Goal: Task Accomplishment & Management: Complete application form

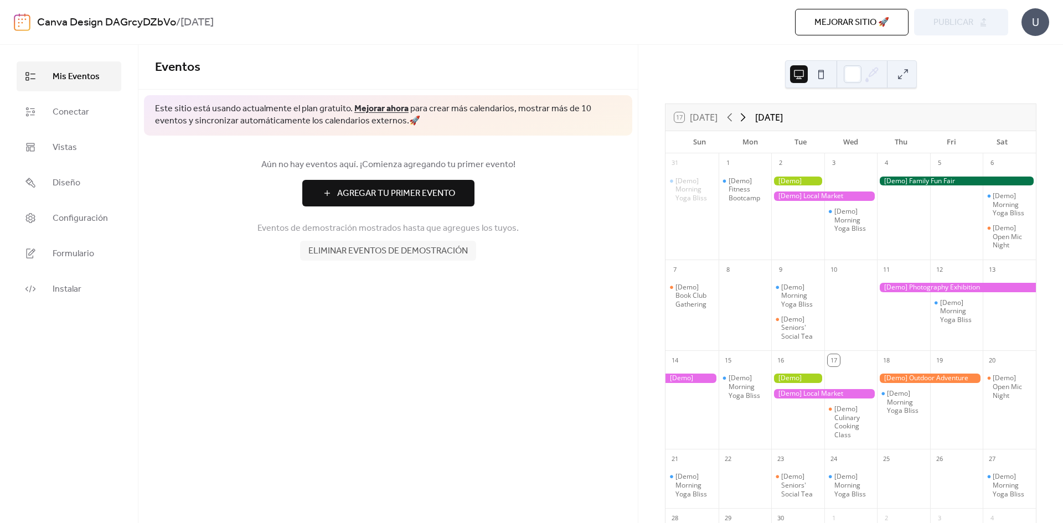
click at [742, 117] on icon at bounding box center [742, 117] width 13 height 13
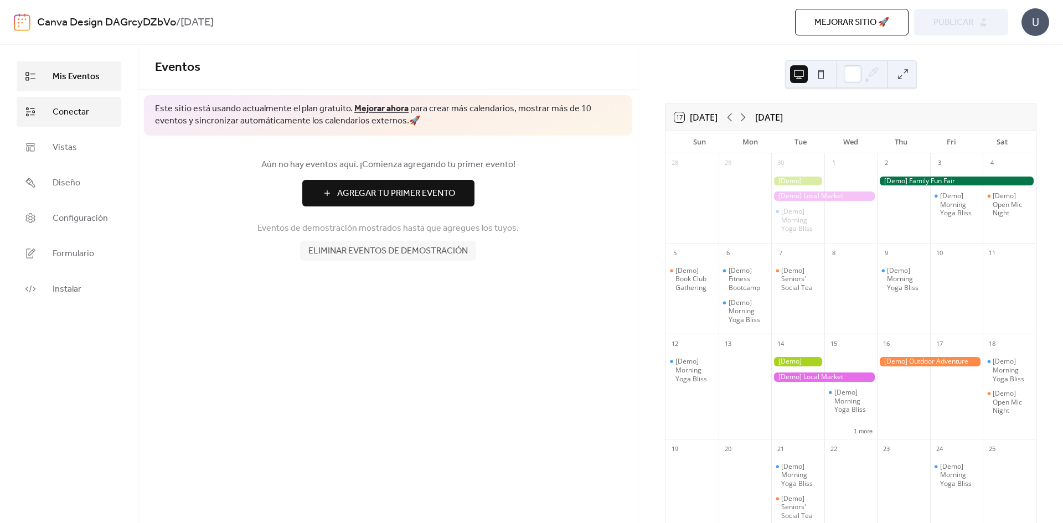
click at [69, 97] on link "Conectar" at bounding box center [69, 112] width 105 height 30
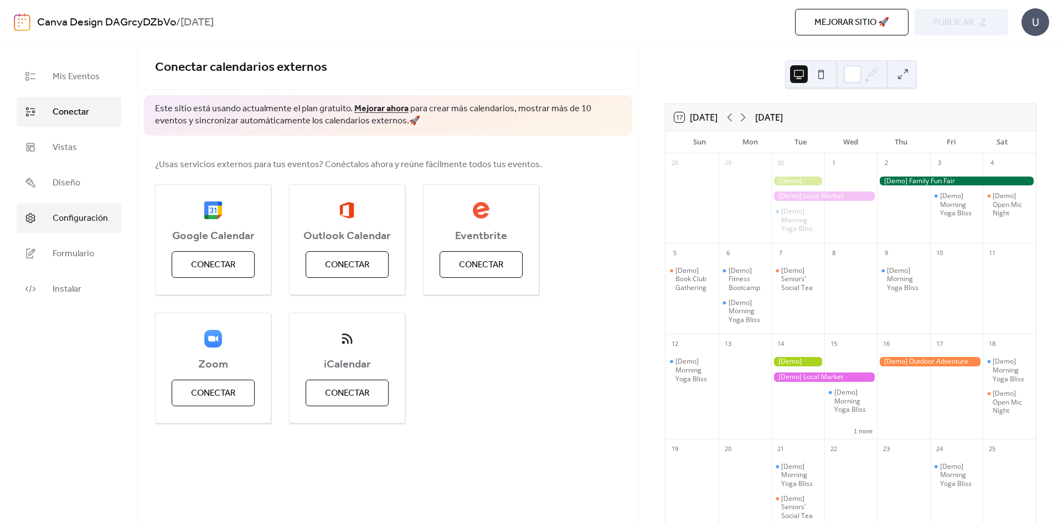
click at [76, 221] on span "Configuración" at bounding box center [80, 218] width 55 height 13
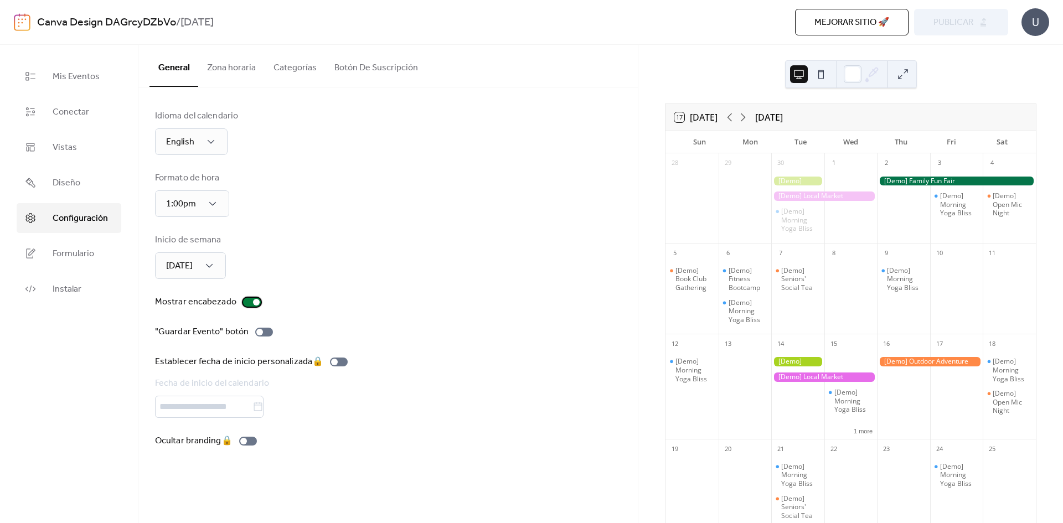
click at [237, 302] on label "Mostrar encabezado" at bounding box center [210, 302] width 110 height 13
click at [240, 303] on label "Mostrar encabezado" at bounding box center [210, 302] width 110 height 13
click at [48, 245] on link "Formulario" at bounding box center [69, 254] width 105 height 30
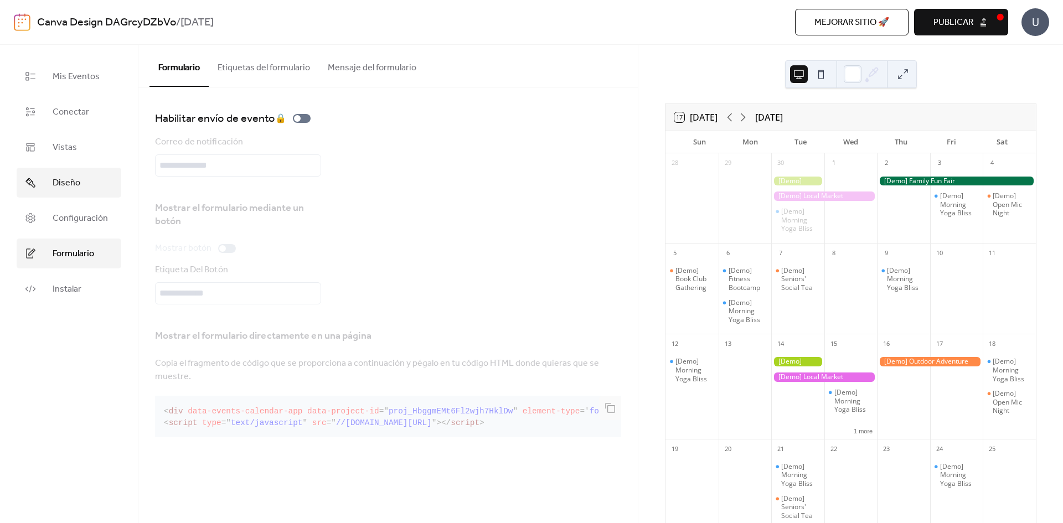
click at [58, 169] on link "Diseño" at bounding box center [69, 183] width 105 height 30
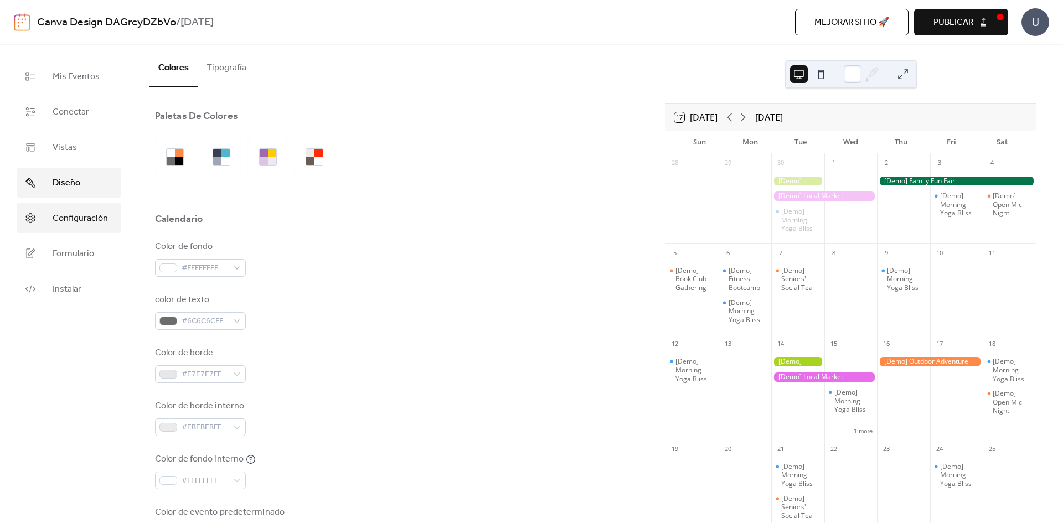
click at [74, 209] on link "Configuración" at bounding box center [69, 218] width 105 height 30
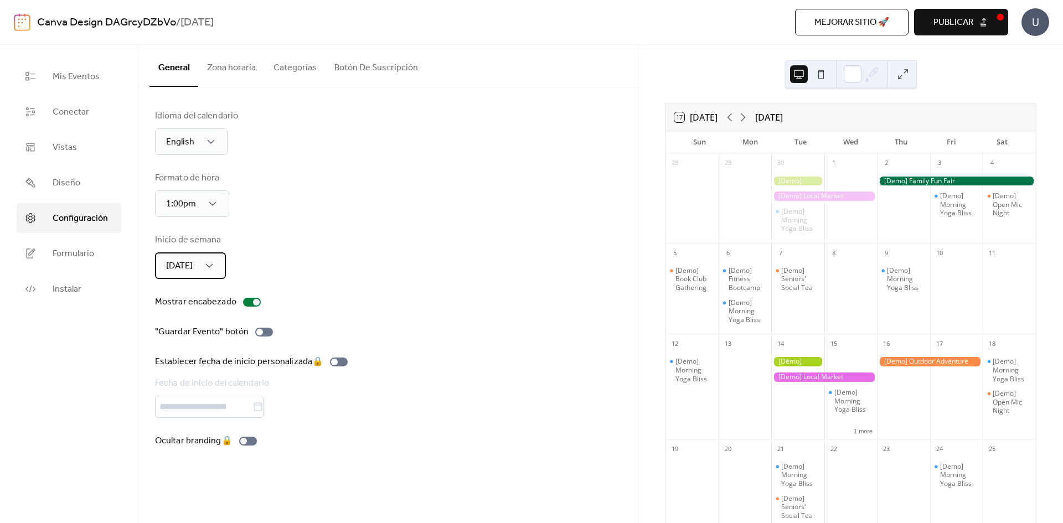
click at [205, 265] on div "[DATE]" at bounding box center [190, 265] width 71 height 27
click at [185, 309] on span "[DATE]" at bounding box center [177, 314] width 27 height 13
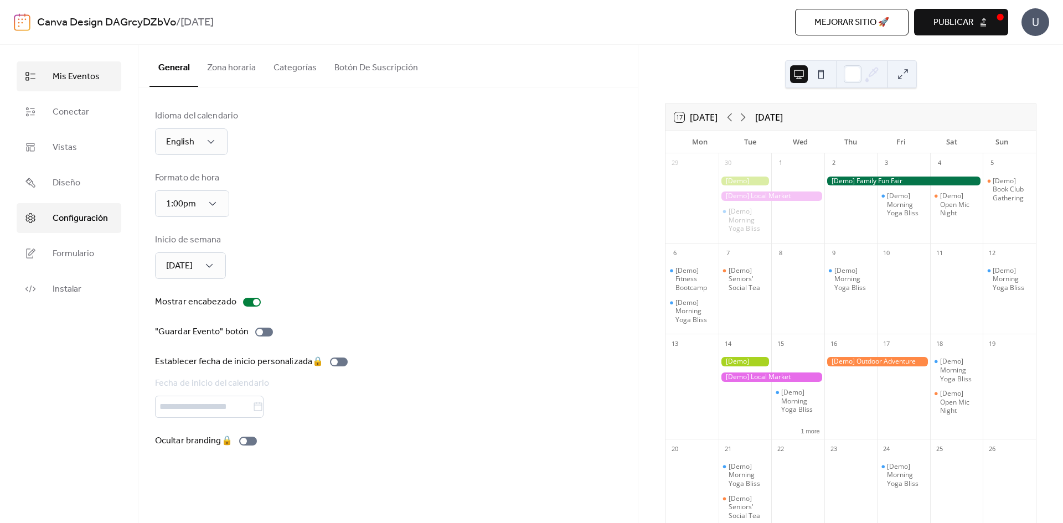
click at [100, 87] on link "Mis Eventos" at bounding box center [69, 76] width 105 height 30
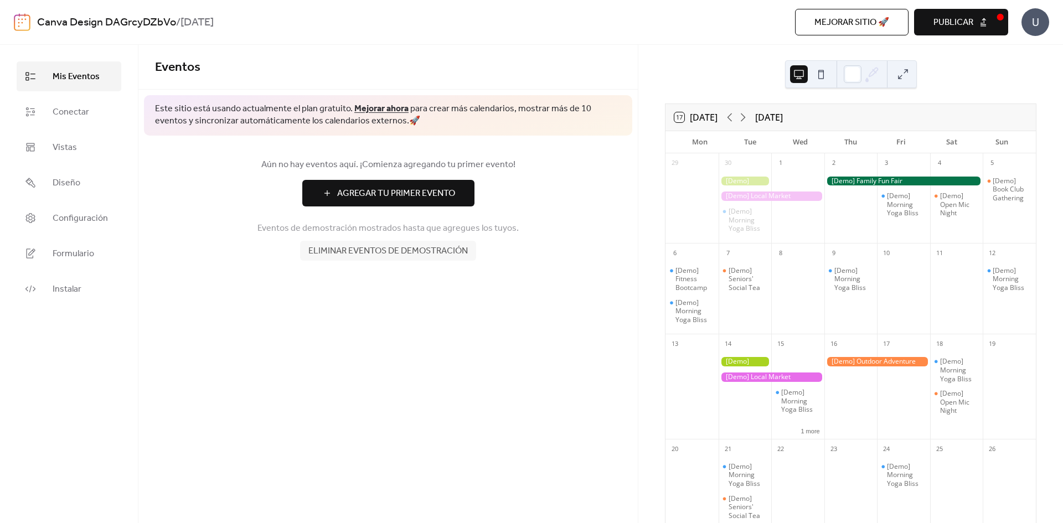
click at [402, 193] on span "Agregar Tu Primer Evento" at bounding box center [396, 193] width 118 height 13
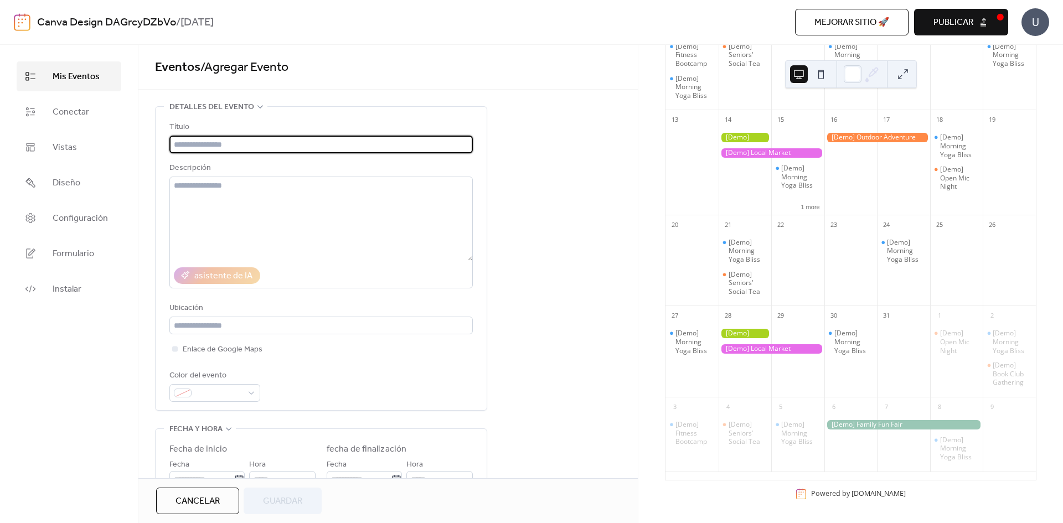
scroll to position [111, 0]
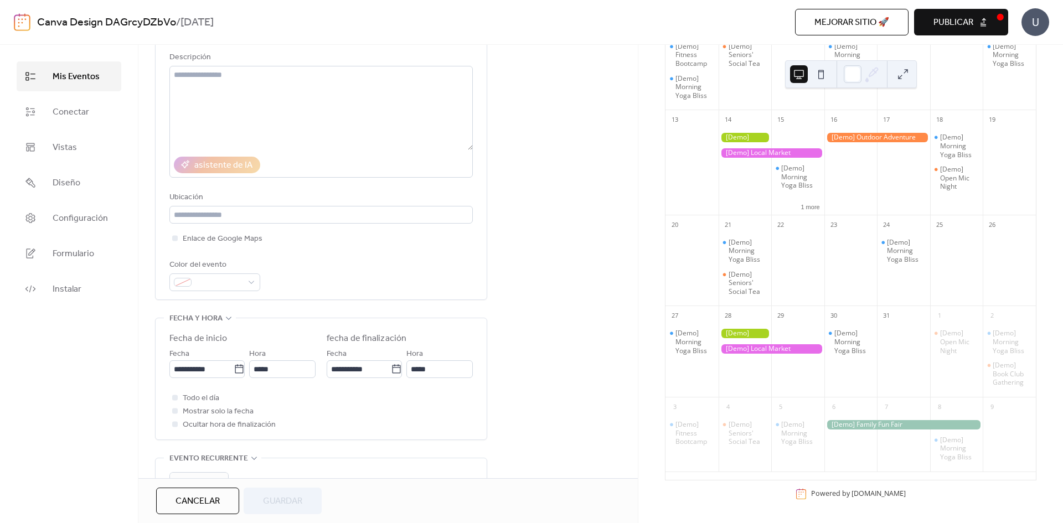
click at [794, 152] on div at bounding box center [772, 152] width 106 height 9
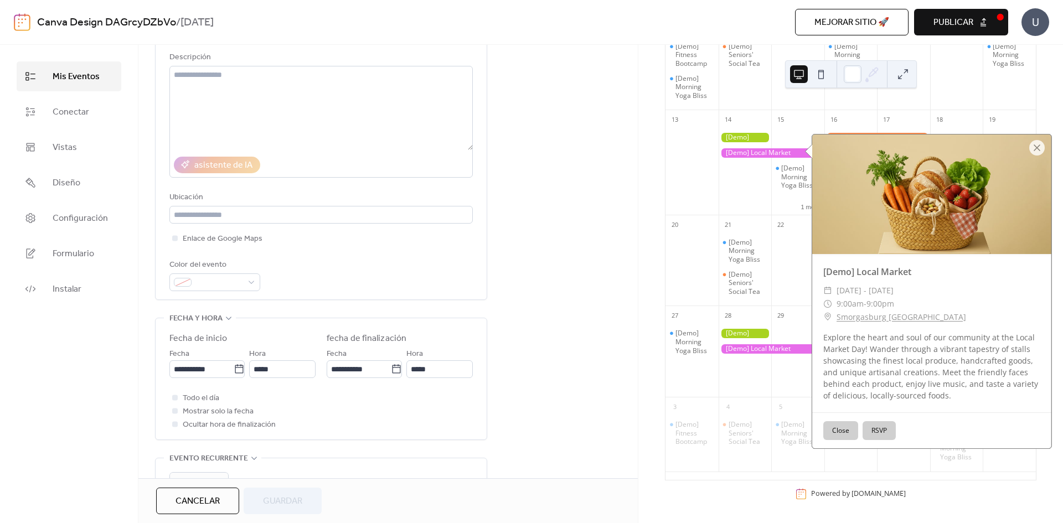
click at [840, 430] on button "Close" at bounding box center [840, 430] width 35 height 19
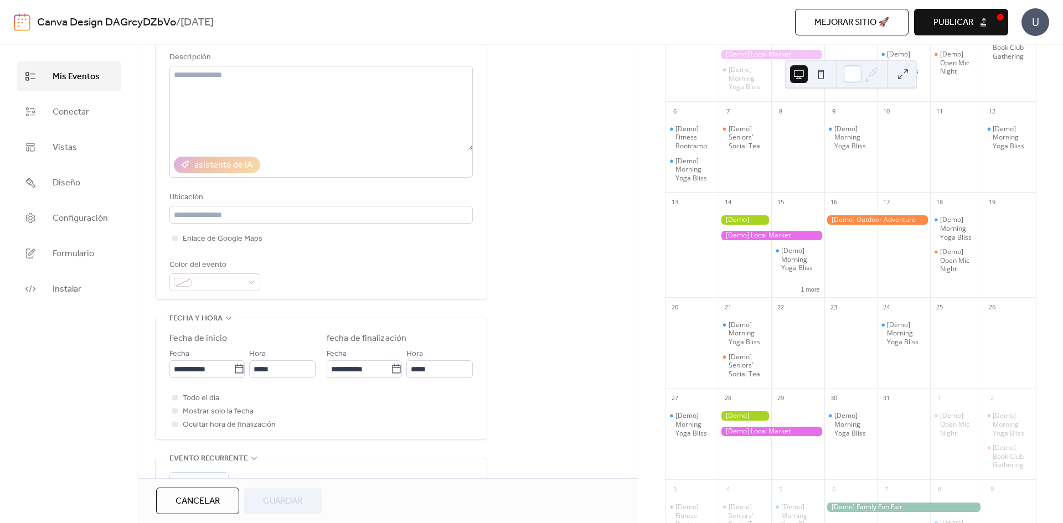
scroll to position [3, 0]
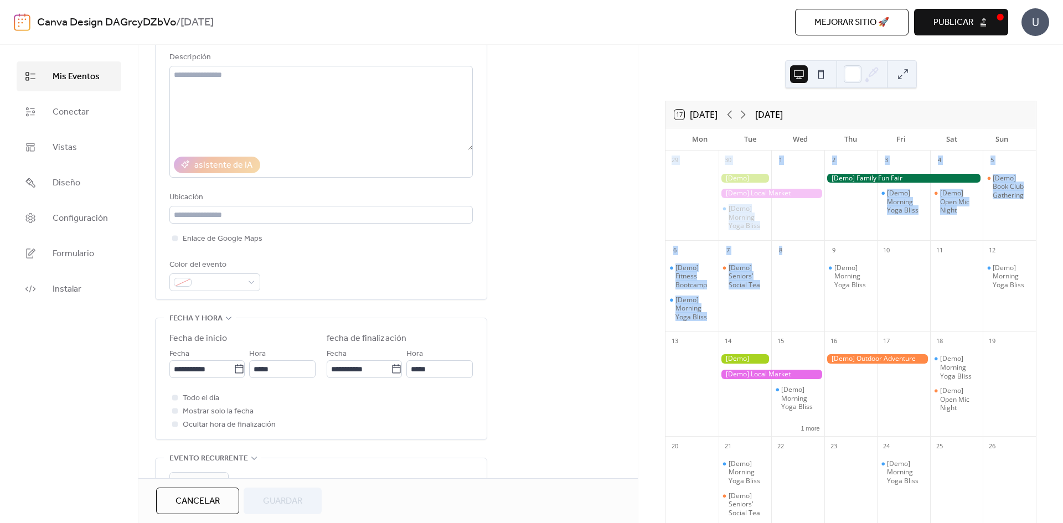
drag, startPoint x: 739, startPoint y: 209, endPoint x: 813, endPoint y: 213, distance: 73.7
click at [820, 246] on div "29 30 [Demo] Morning Yoga Bliss 1 2 3 [Demo] Morning Yoga Bliss 4 [Demo] Open M…" at bounding box center [850, 426] width 370 height 551
click at [907, 195] on div "[Demo] Morning Yoga Bliss" at bounding box center [906, 202] width 39 height 26
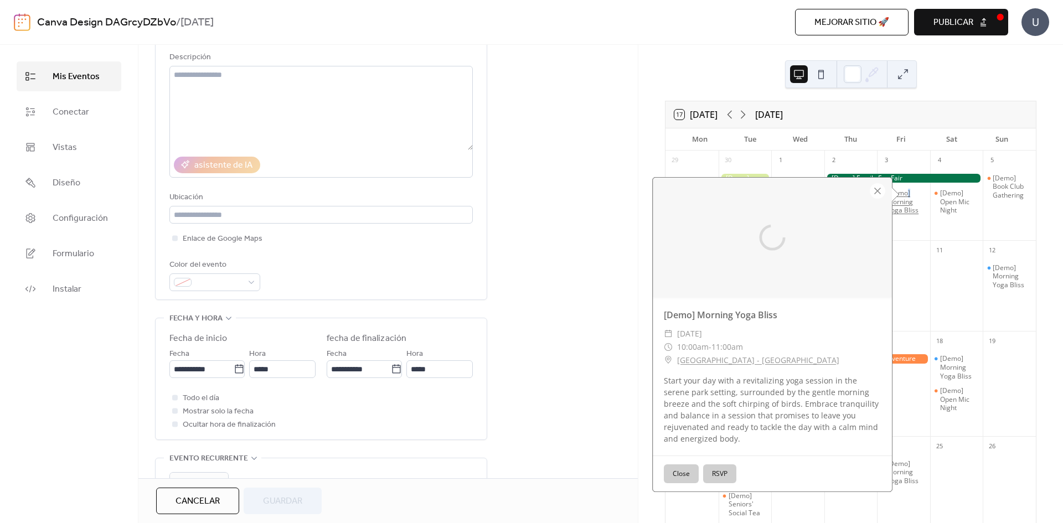
click at [907, 195] on div "[Demo] Morning Yoga Bliss" at bounding box center [906, 202] width 39 height 26
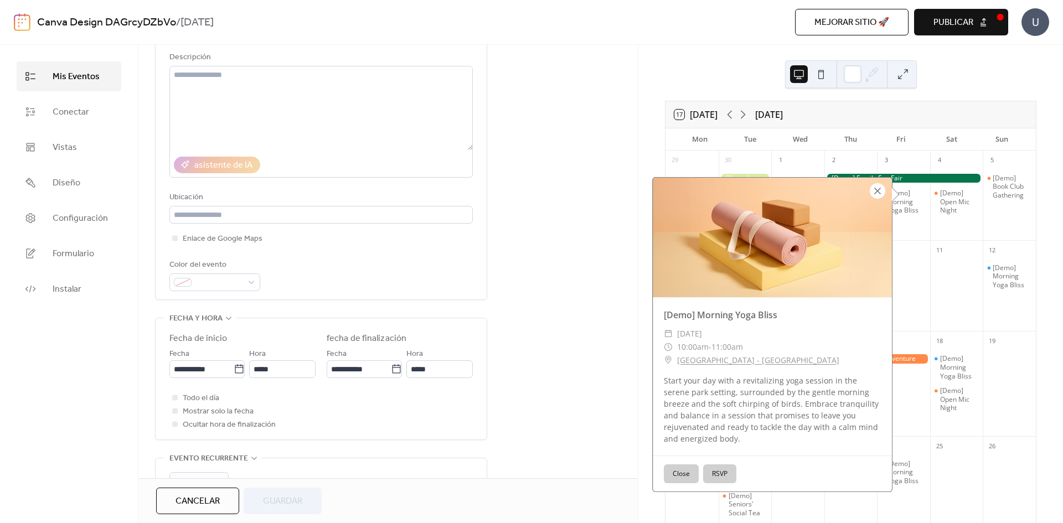
click at [876, 190] on div at bounding box center [878, 191] width 16 height 16
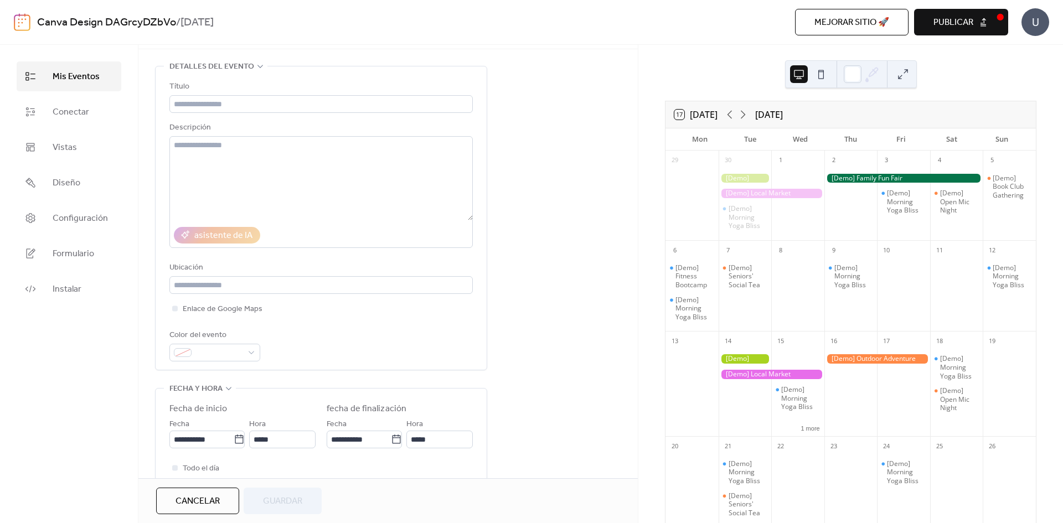
scroll to position [0, 0]
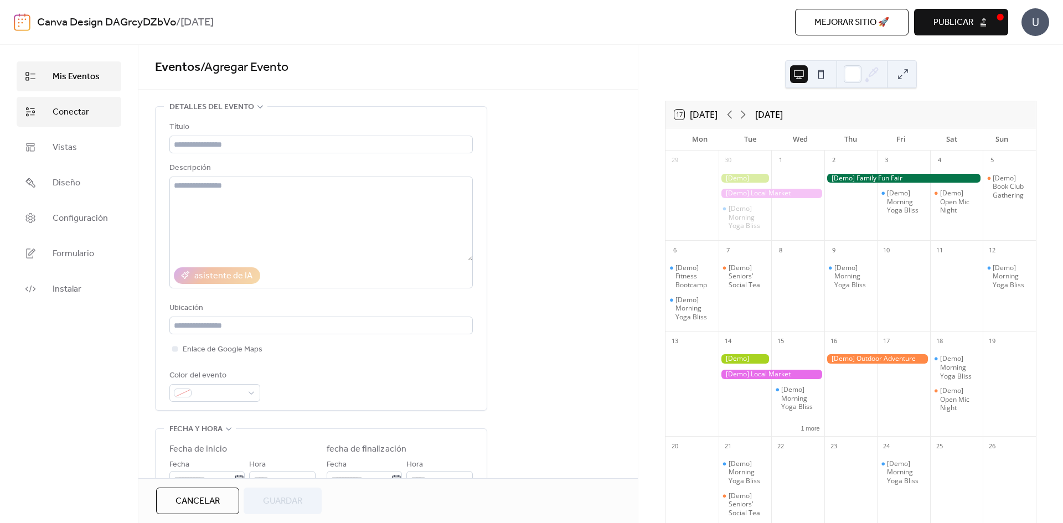
click at [59, 101] on link "Conectar" at bounding box center [69, 112] width 105 height 30
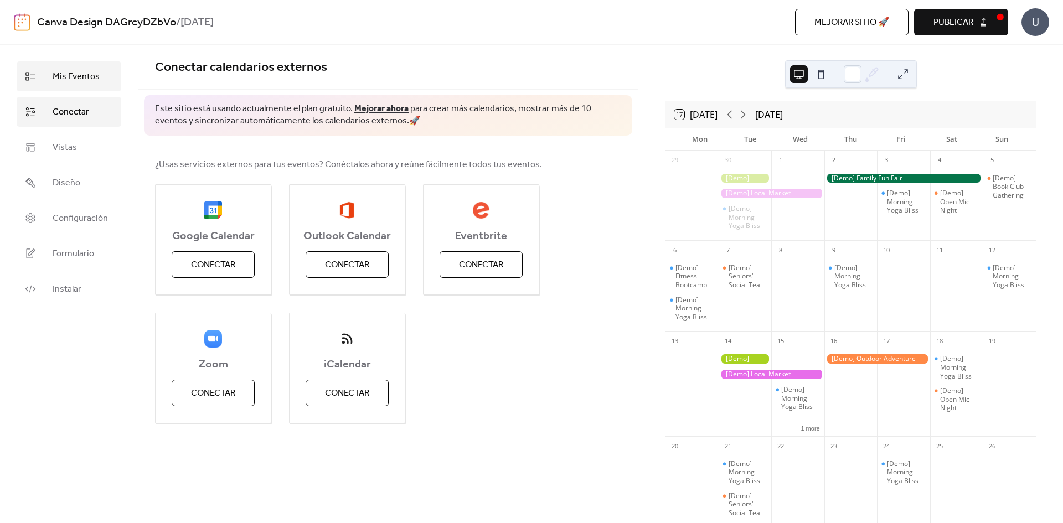
click at [63, 68] on link "Mis Eventos" at bounding box center [69, 76] width 105 height 30
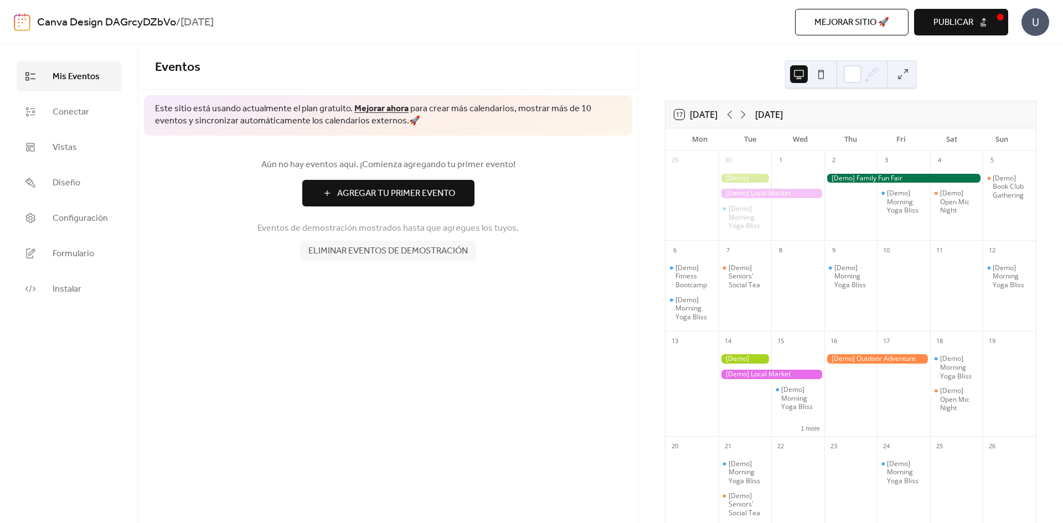
click at [377, 193] on span "Agregar Tu Primer Evento" at bounding box center [396, 193] width 118 height 13
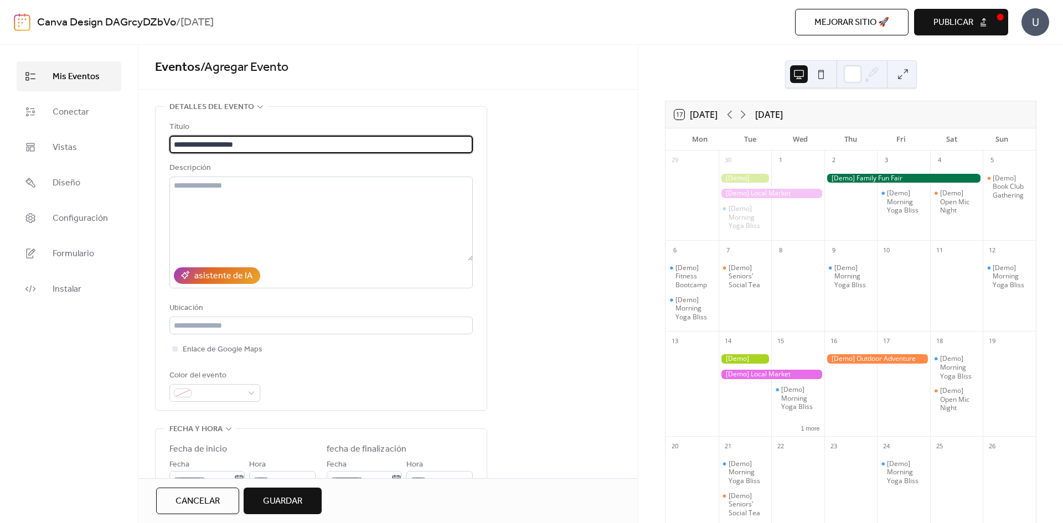
type input "**********"
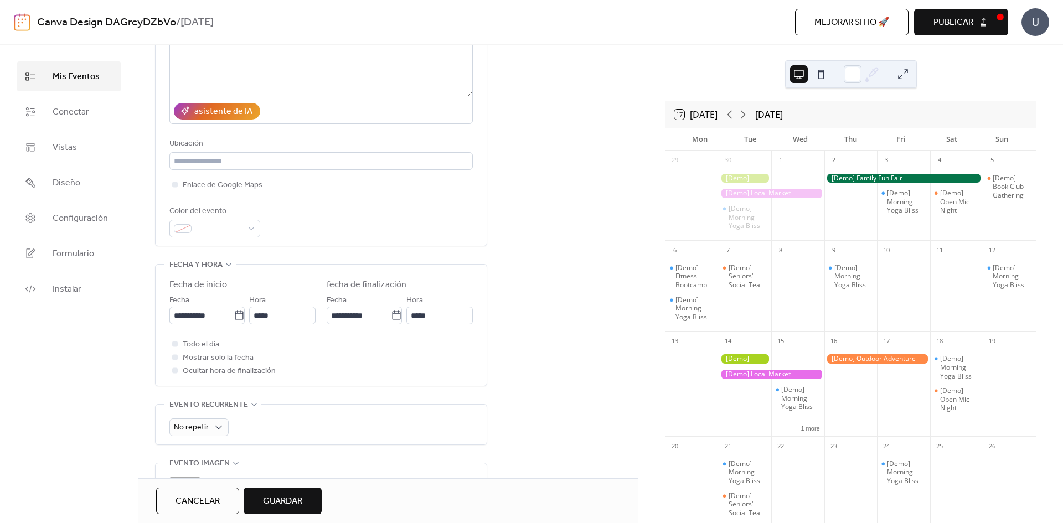
scroll to position [166, 0]
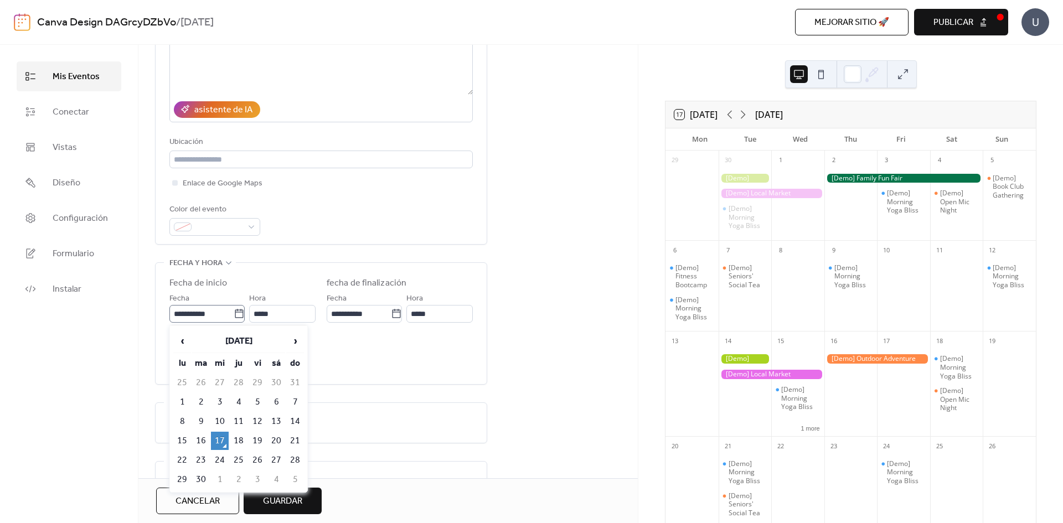
click at [234, 317] on icon at bounding box center [239, 313] width 11 height 11
click at [234, 317] on input "**********" at bounding box center [201, 314] width 64 height 18
click at [288, 339] on span "›" at bounding box center [295, 341] width 17 height 22
click at [240, 402] on td "9" at bounding box center [239, 402] width 18 height 18
type input "**********"
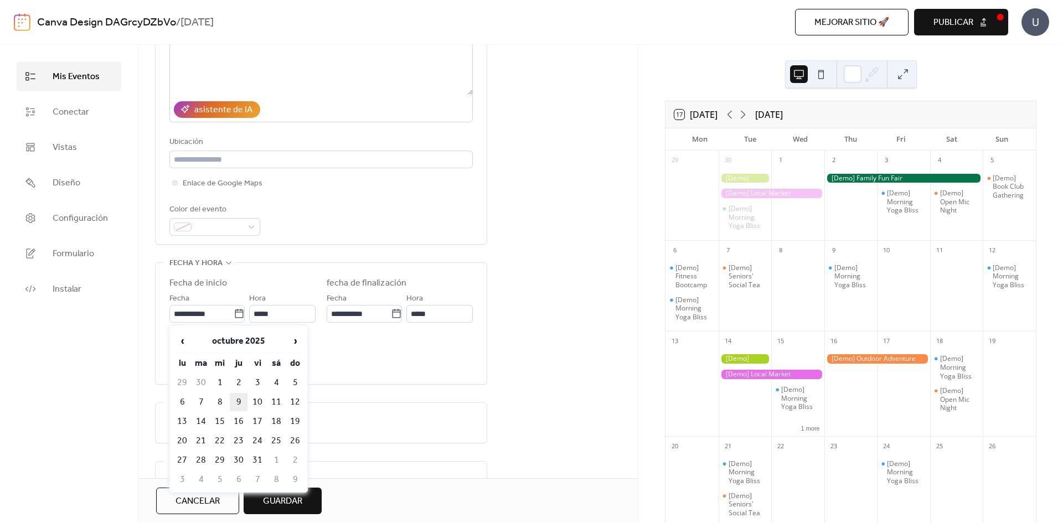
type input "**********"
click at [297, 492] on button "Guardar" at bounding box center [283, 501] width 78 height 27
